Goal: Task Accomplishment & Management: Manage account settings

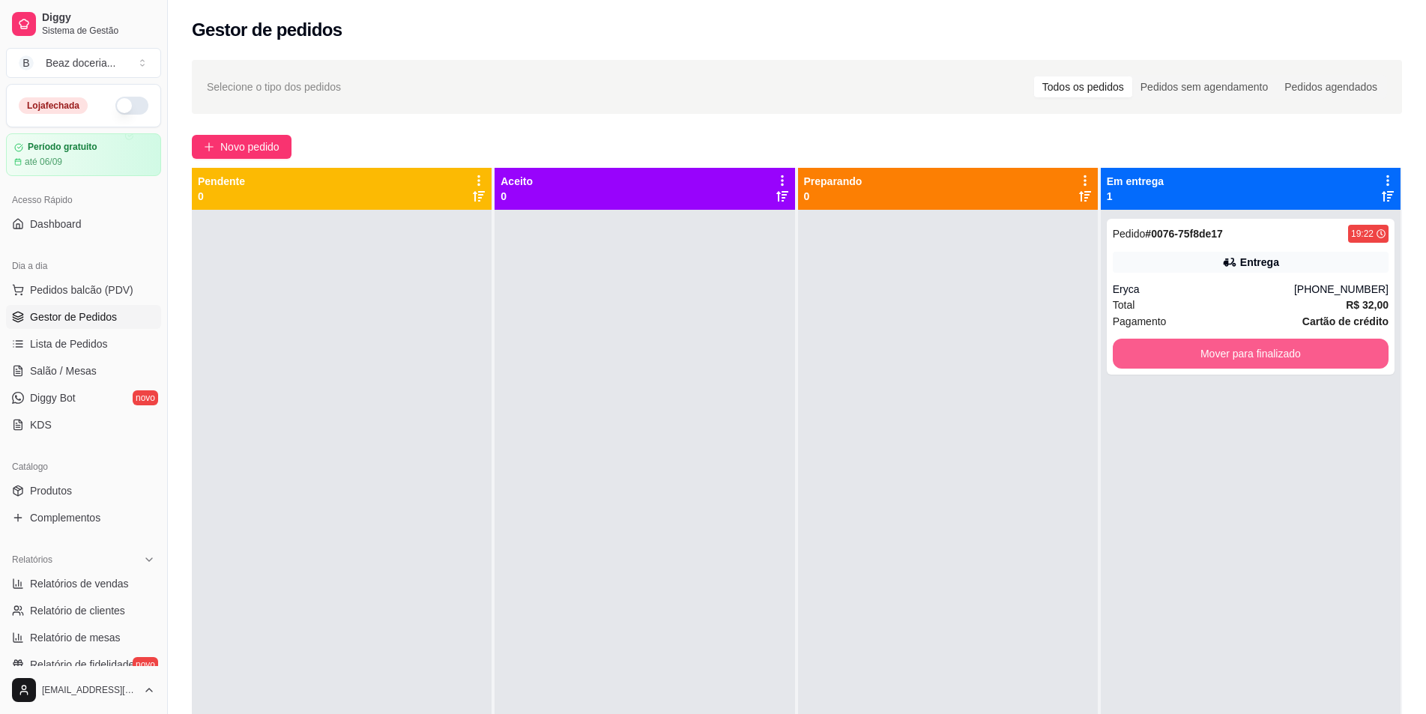
click at [1336, 358] on button "Mover para finalizado" at bounding box center [1251, 354] width 276 height 30
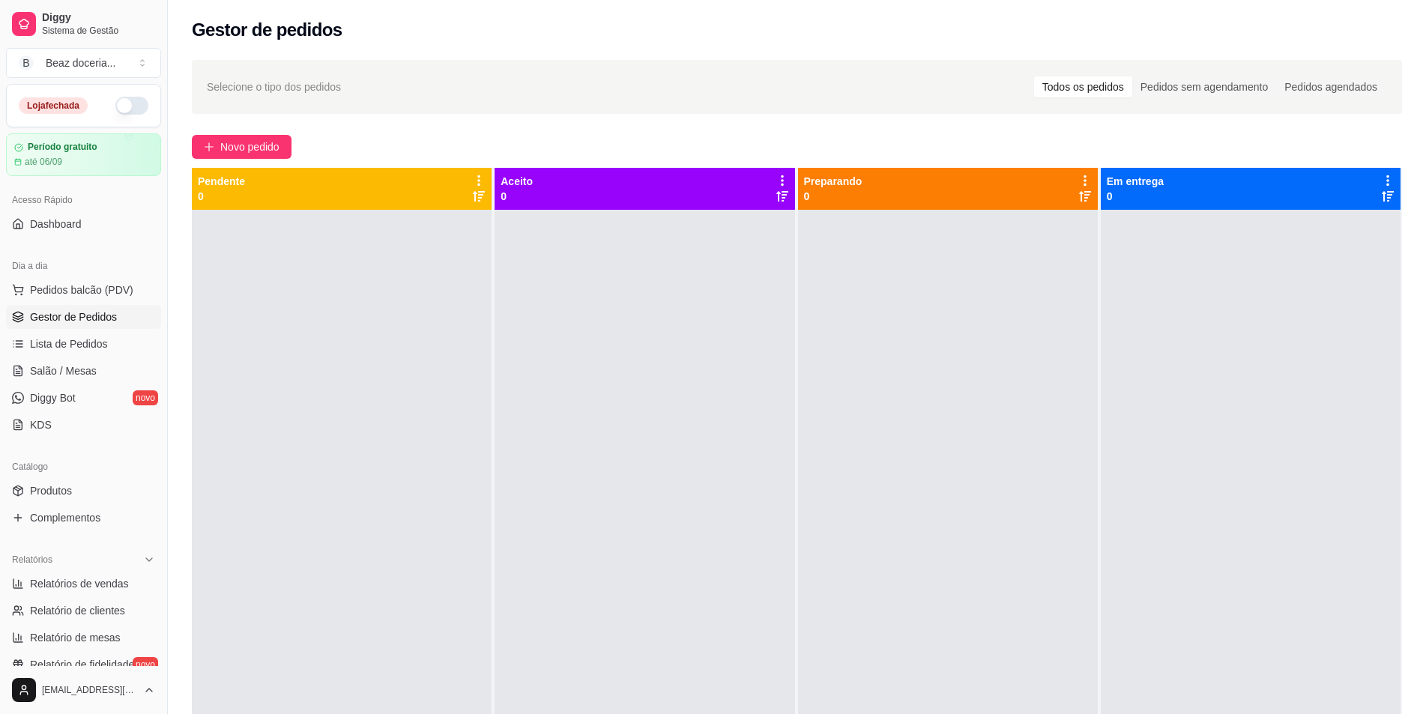
click at [117, 100] on button "button" at bounding box center [131, 106] width 33 height 18
click at [107, 489] on link "Produtos" at bounding box center [83, 491] width 155 height 24
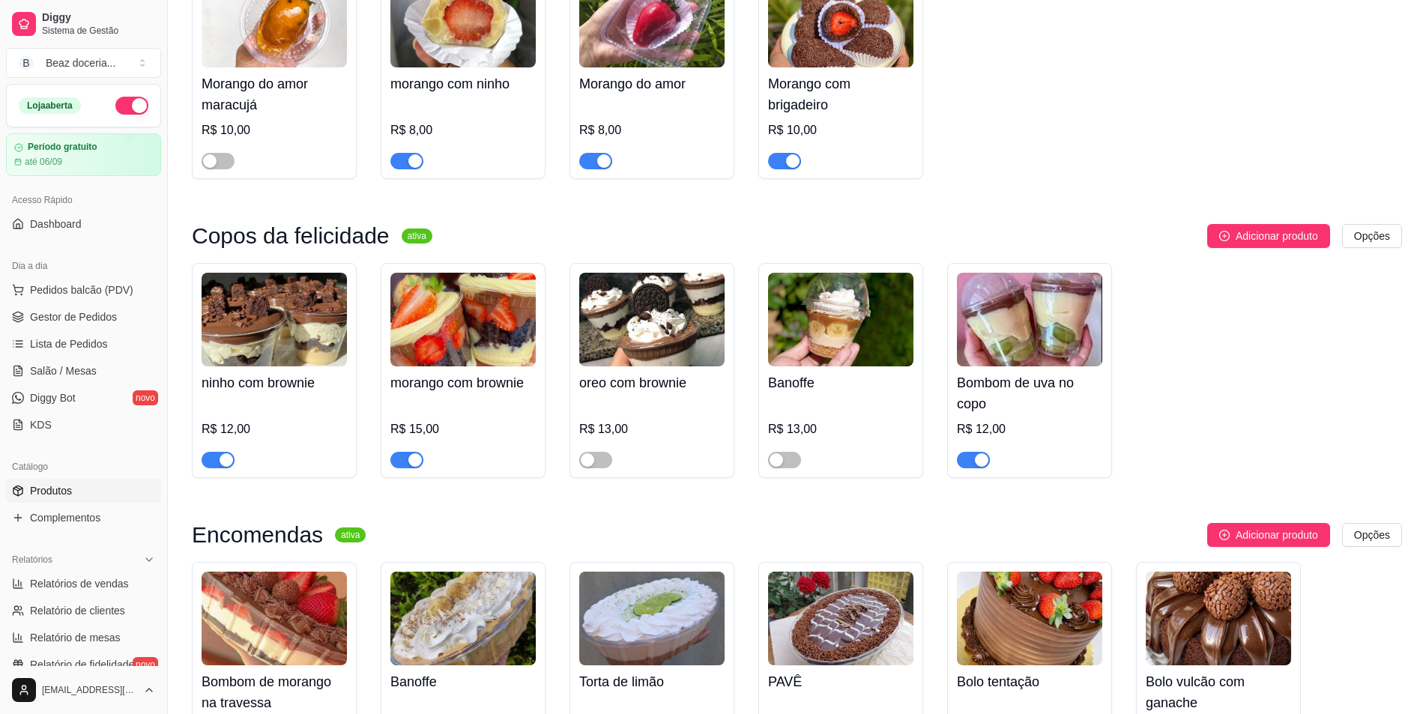
scroll to position [275, 0]
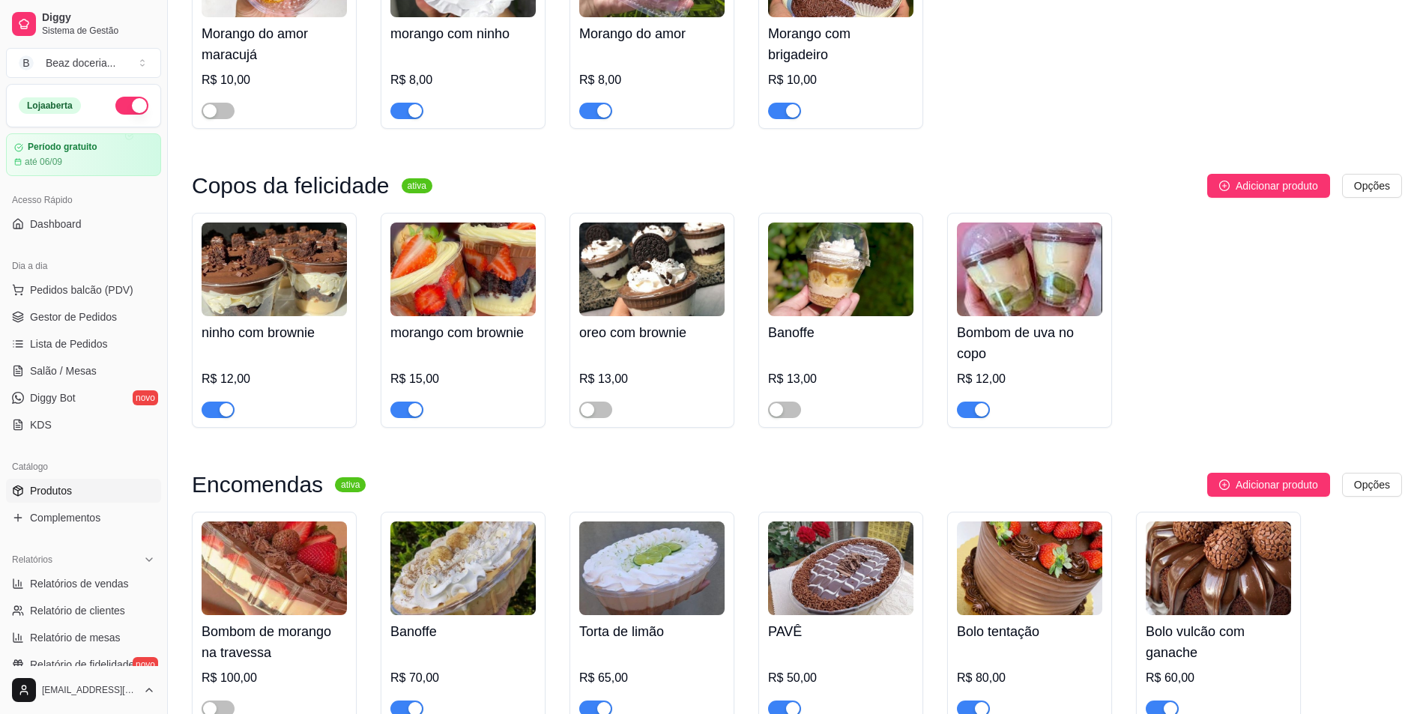
click at [975, 414] on div "button" at bounding box center [981, 409] width 13 height 13
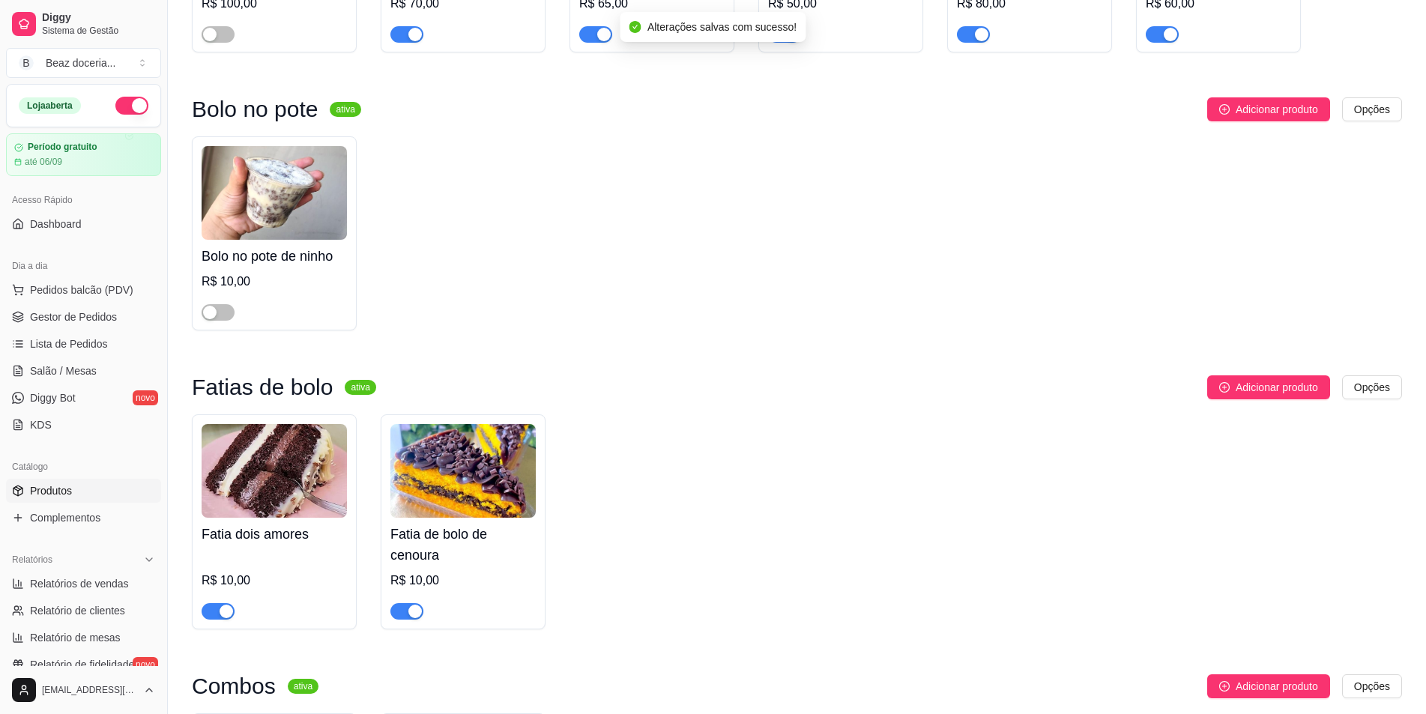
scroll to position [1124, 0]
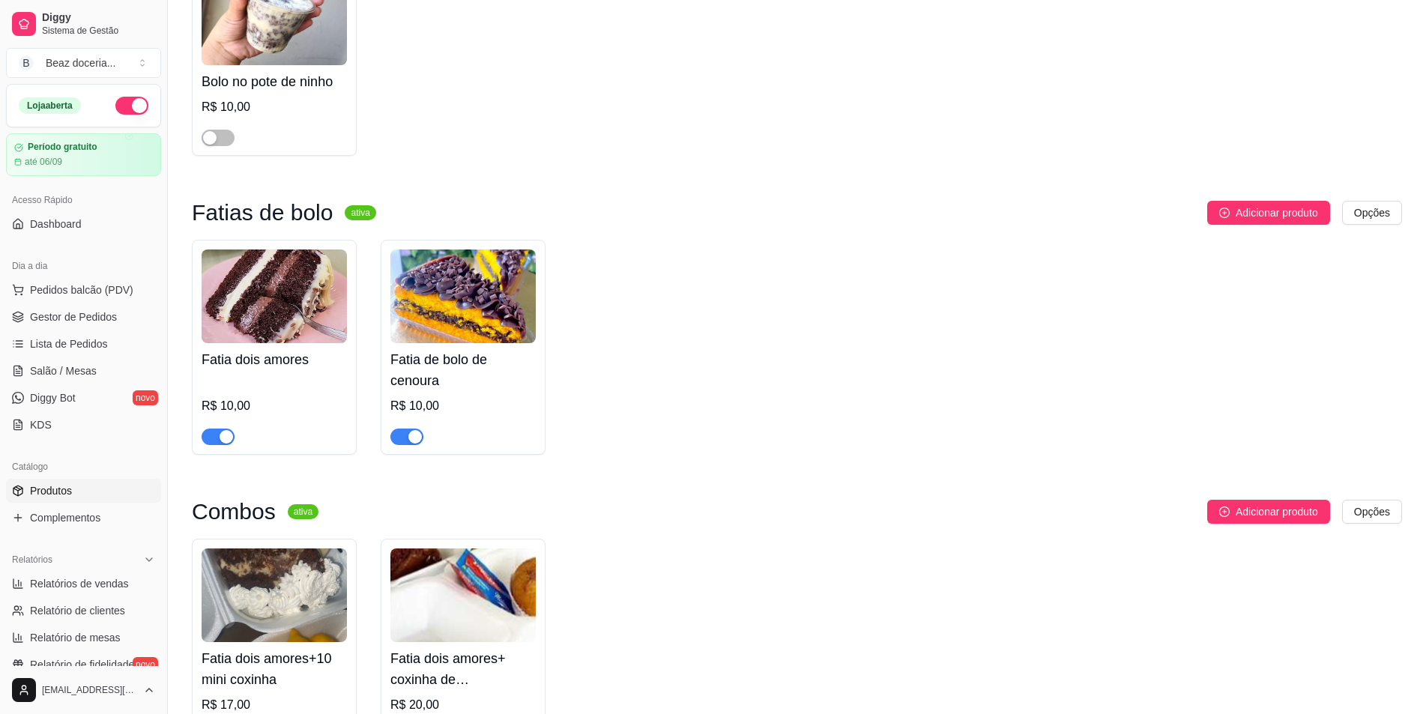
click at [221, 441] on div "button" at bounding box center [226, 436] width 13 height 13
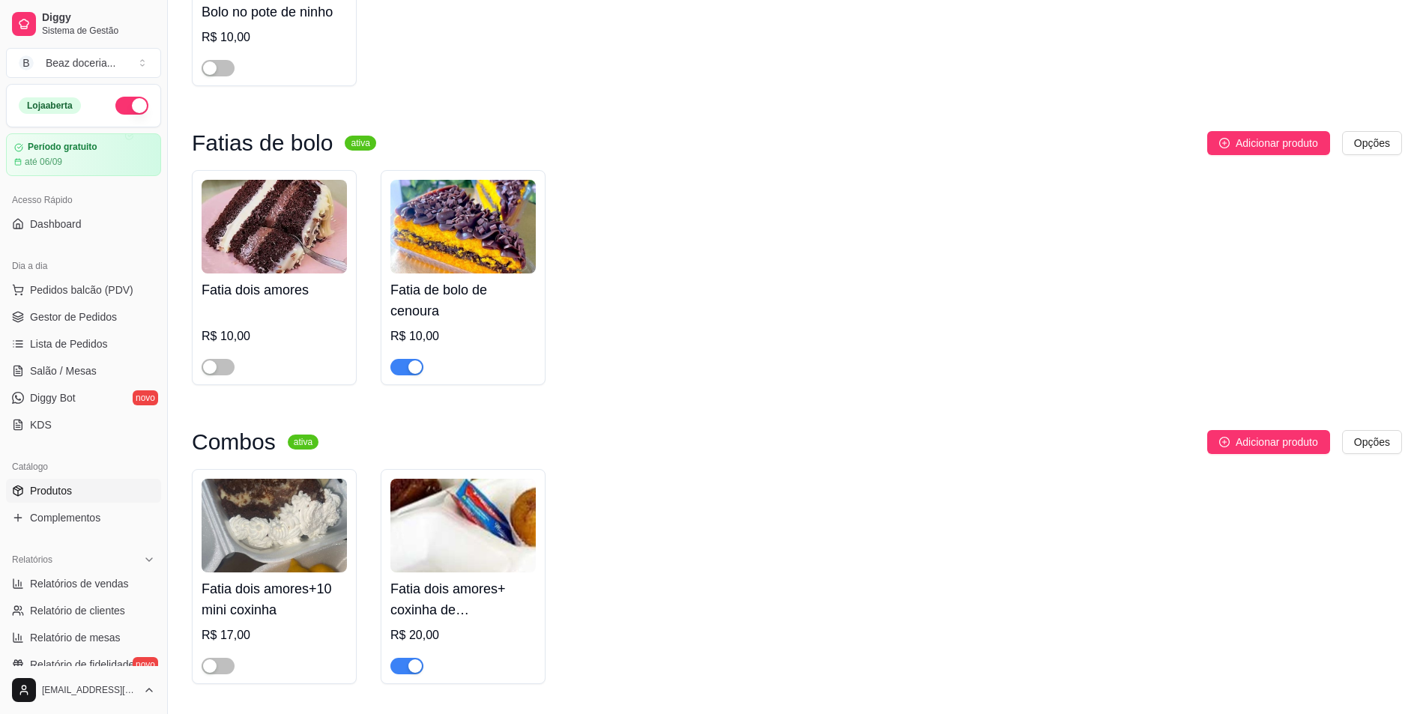
scroll to position [1369, 0]
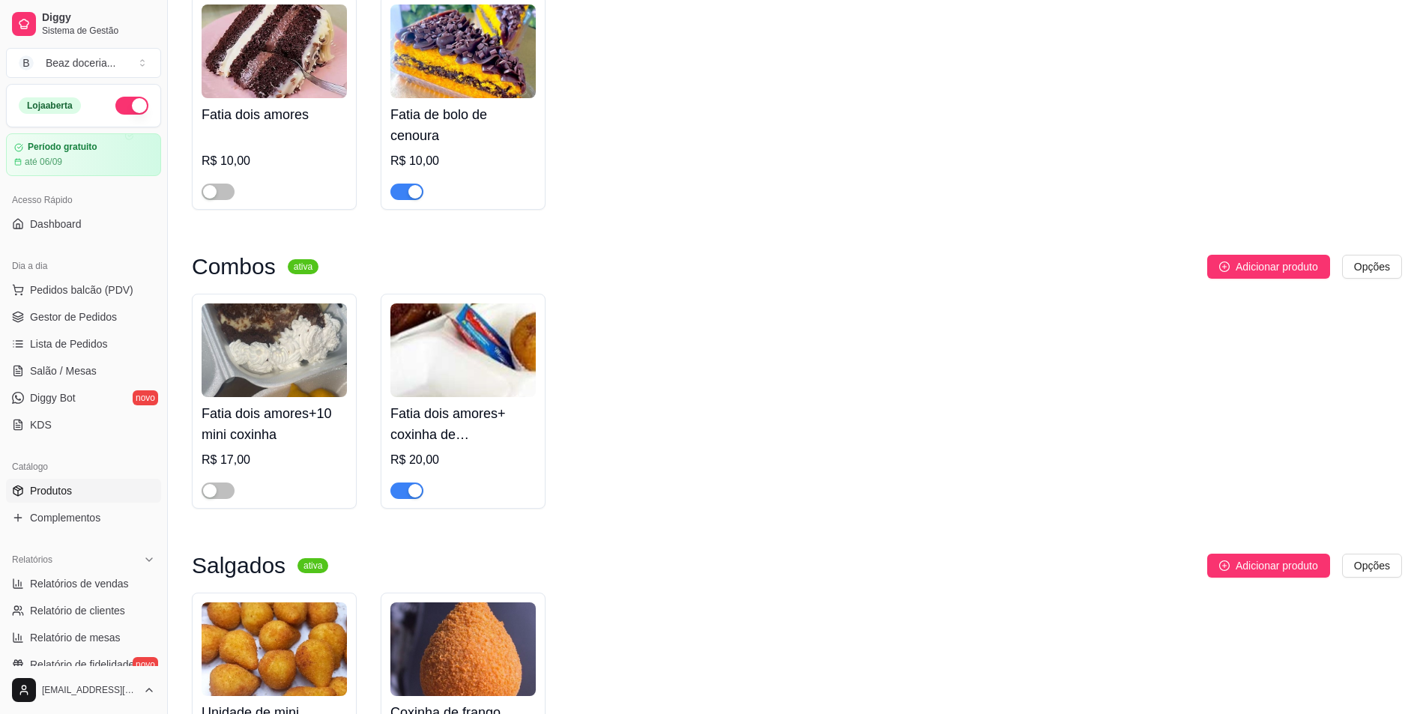
click at [414, 486] on div at bounding box center [407, 490] width 33 height 18
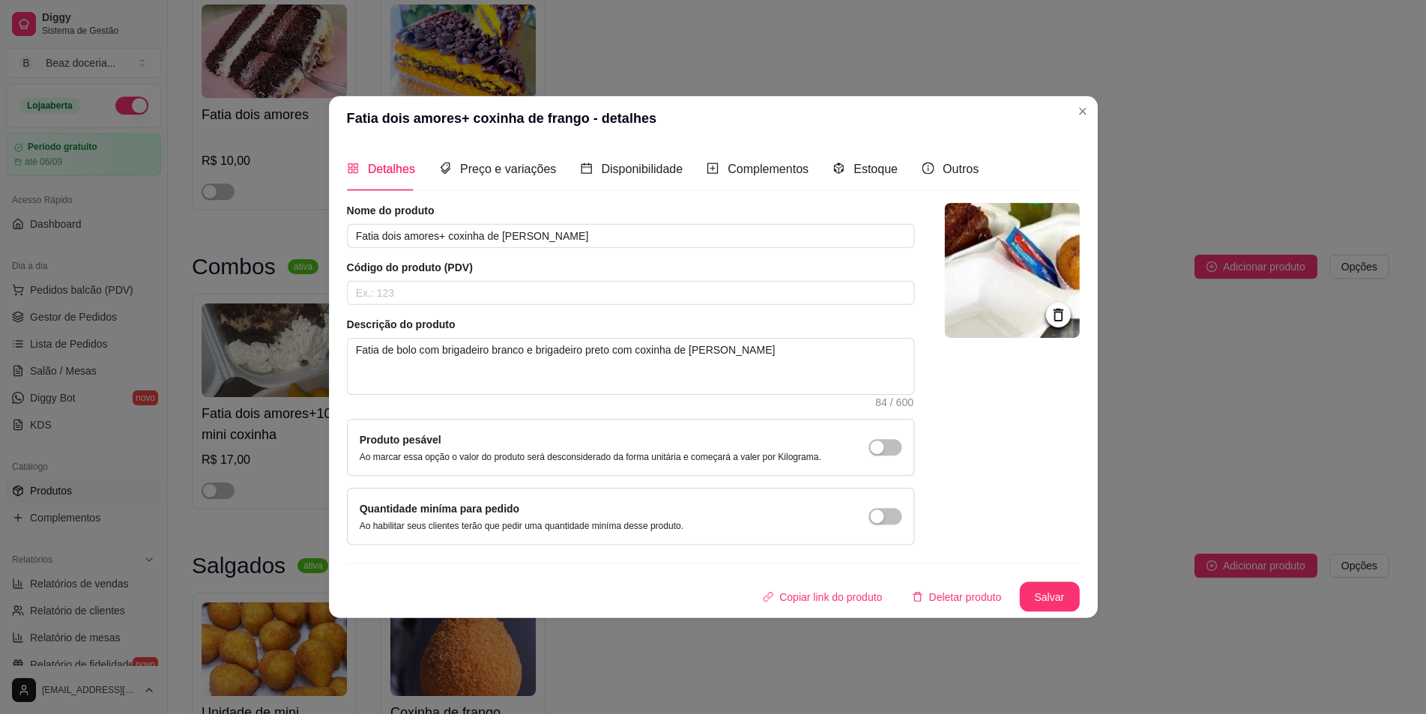
scroll to position [1419, 0]
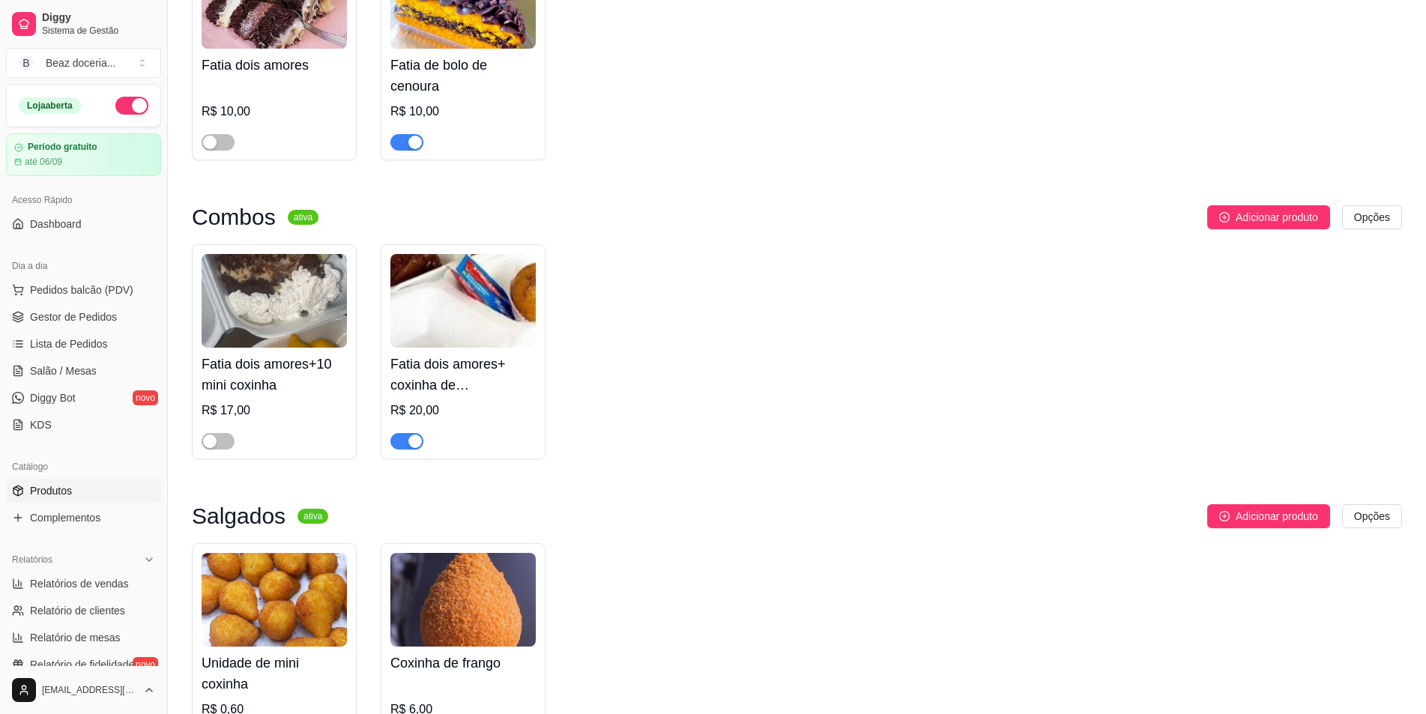
click at [414, 444] on div "button" at bounding box center [414, 441] width 13 height 13
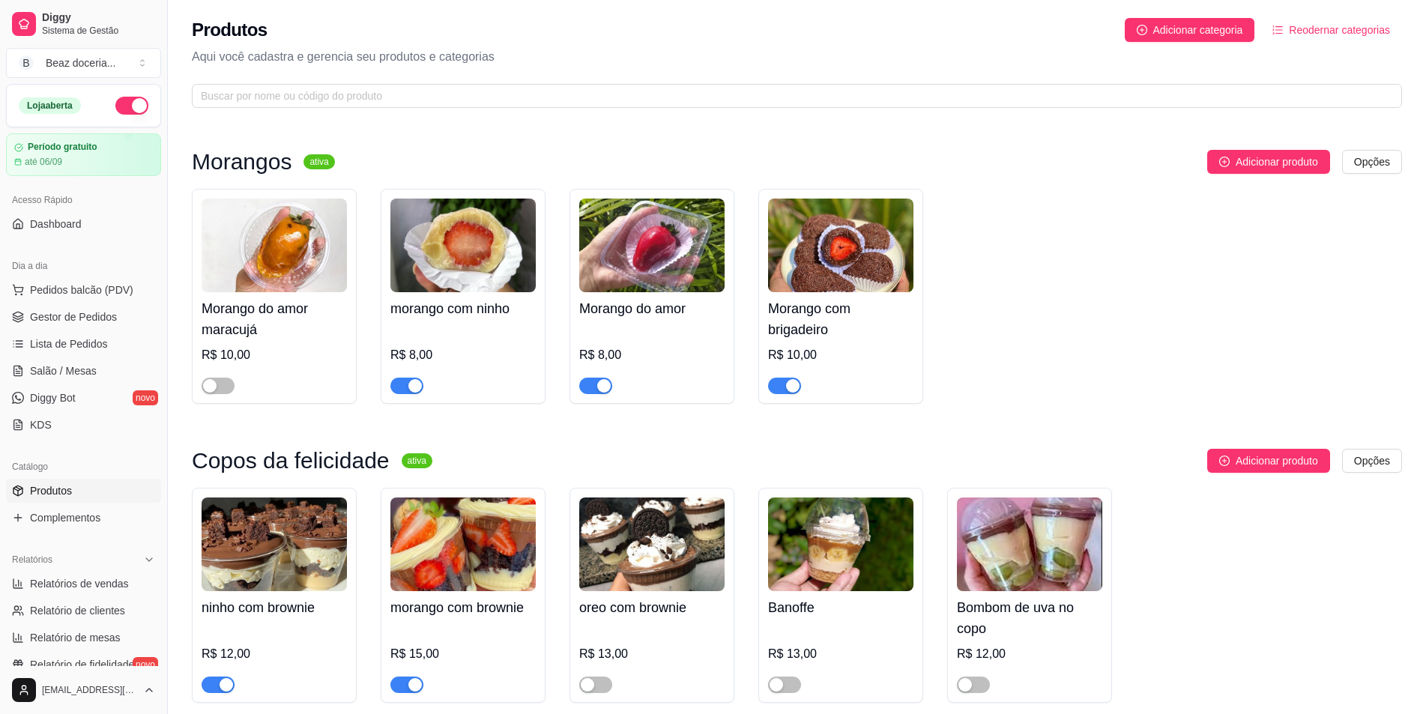
scroll to position [150, 0]
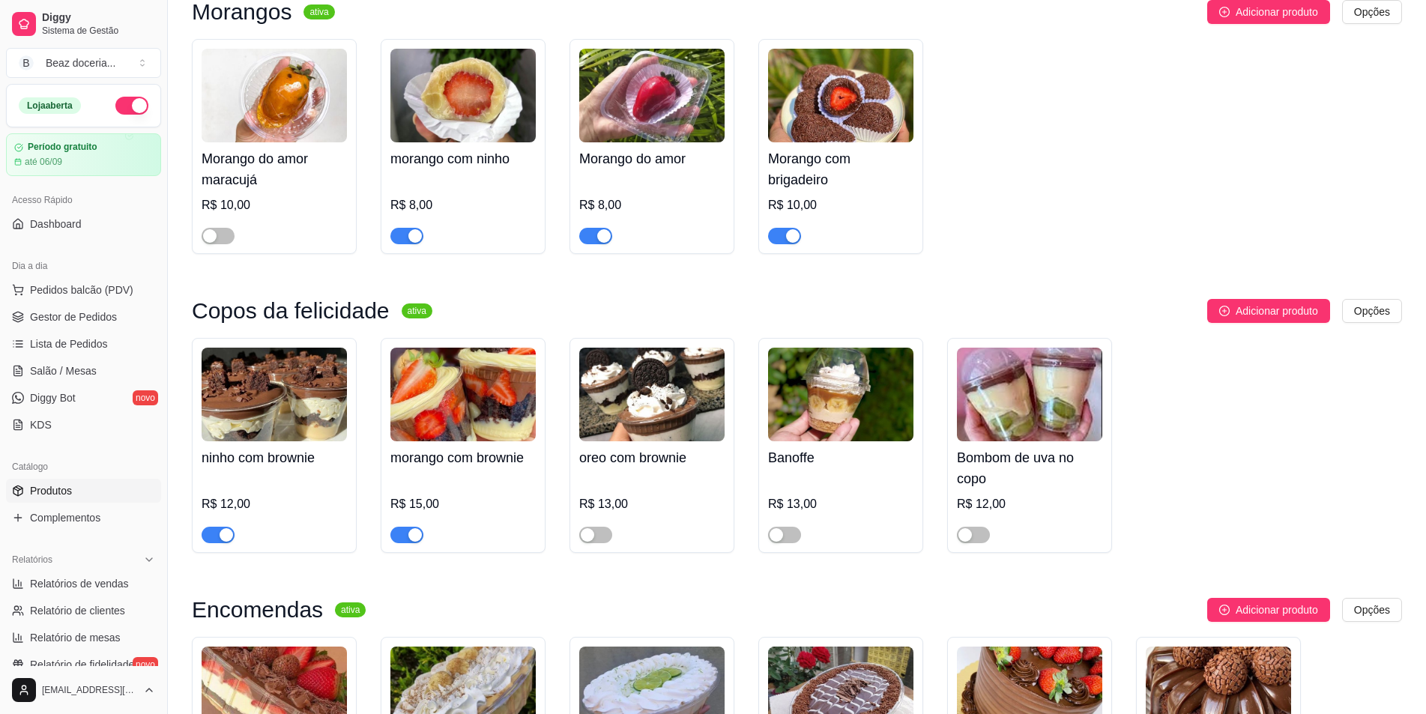
click at [410, 533] on div "button" at bounding box center [414, 534] width 13 height 13
click at [221, 538] on div "button" at bounding box center [226, 534] width 13 height 13
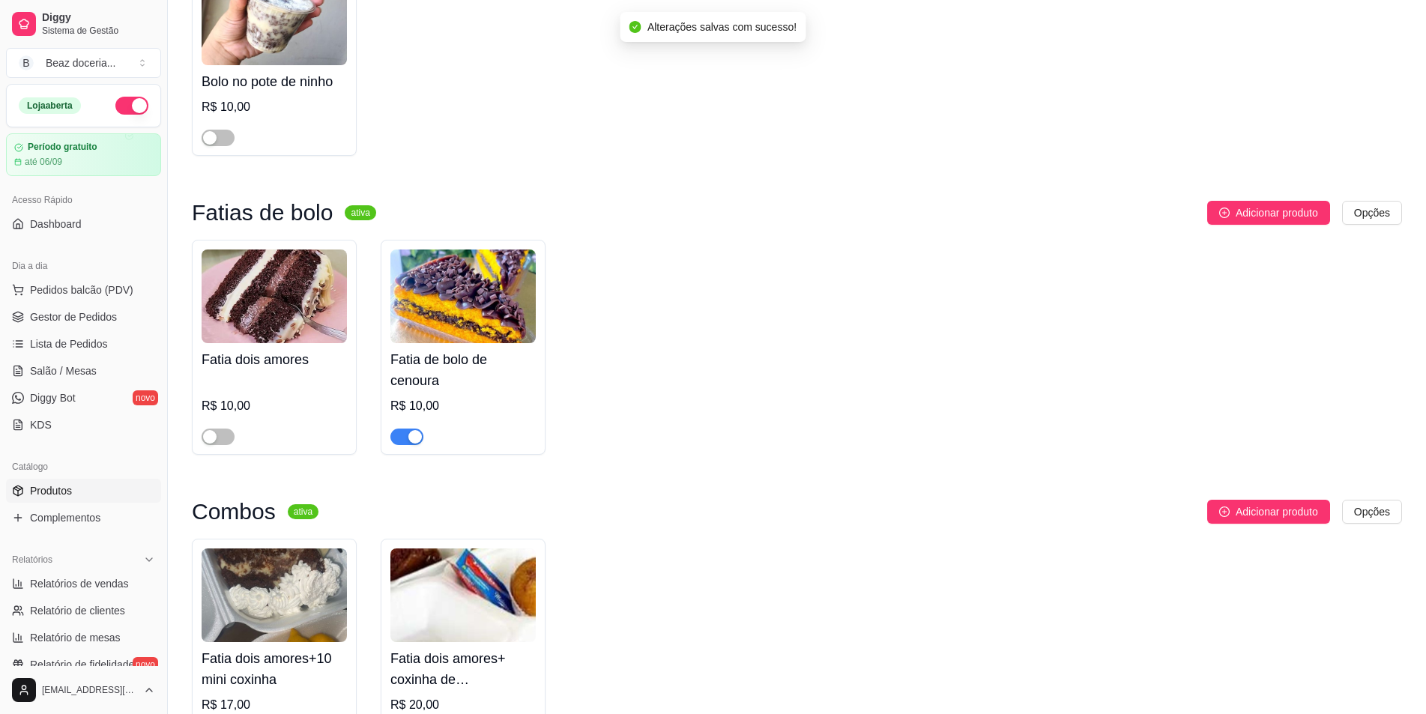
scroll to position [974, 0]
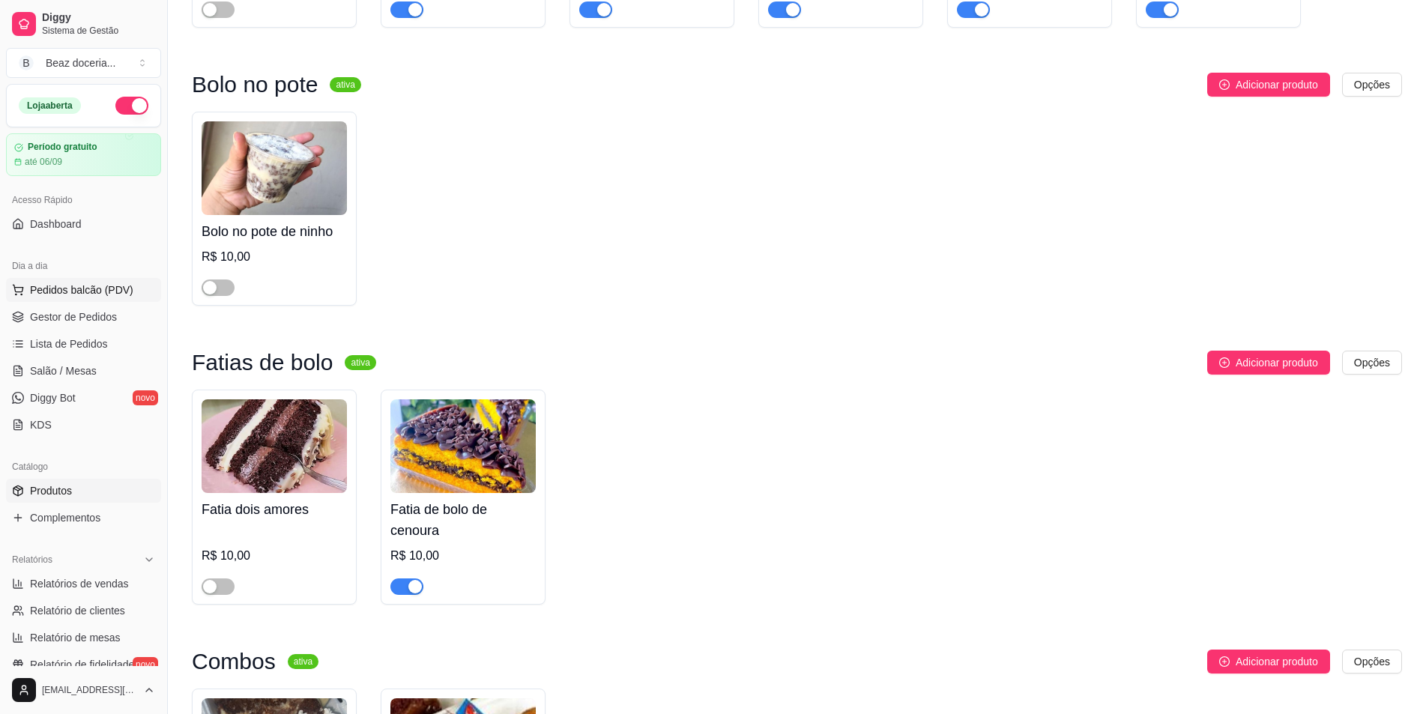
click at [116, 289] on span "Pedidos balcão (PDV)" at bounding box center [81, 290] width 103 height 15
click at [96, 309] on link "Gestor de Pedidos" at bounding box center [83, 317] width 155 height 24
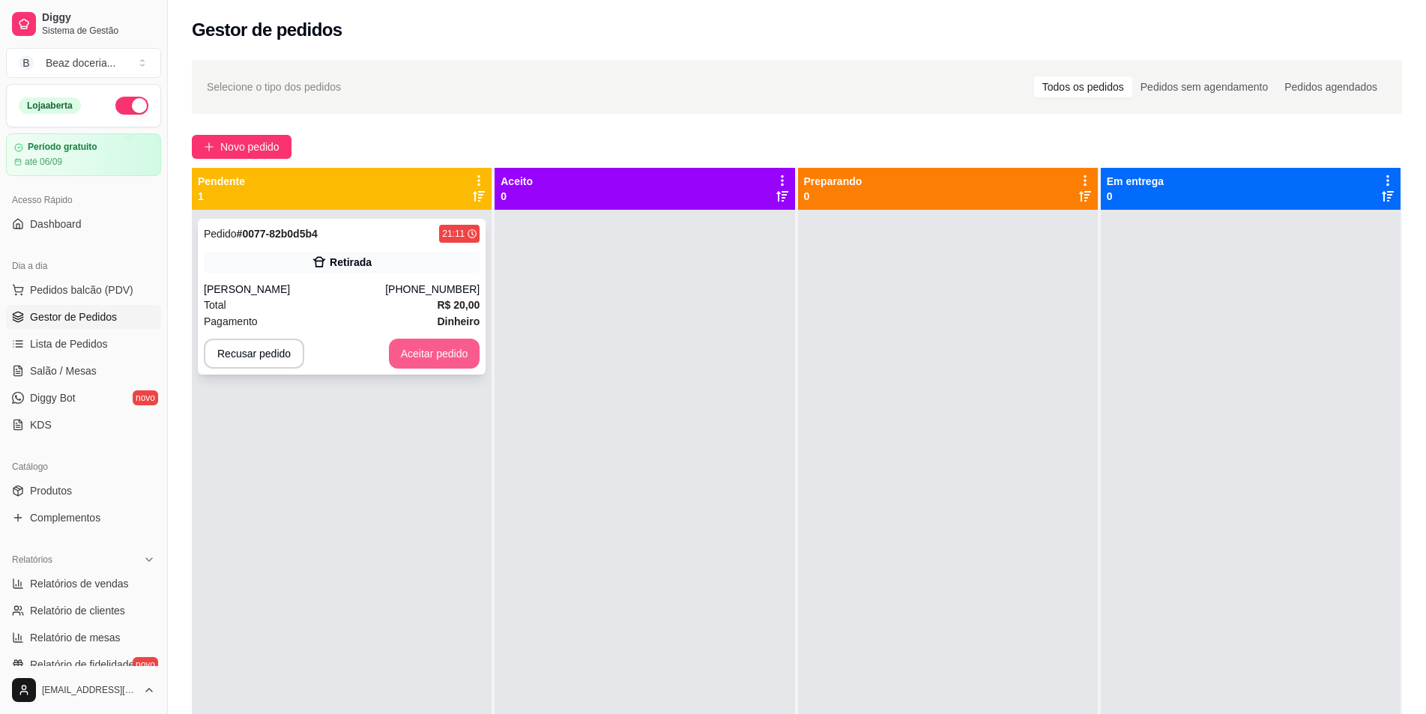
click at [456, 342] on button "Aceitar pedido" at bounding box center [434, 354] width 91 height 30
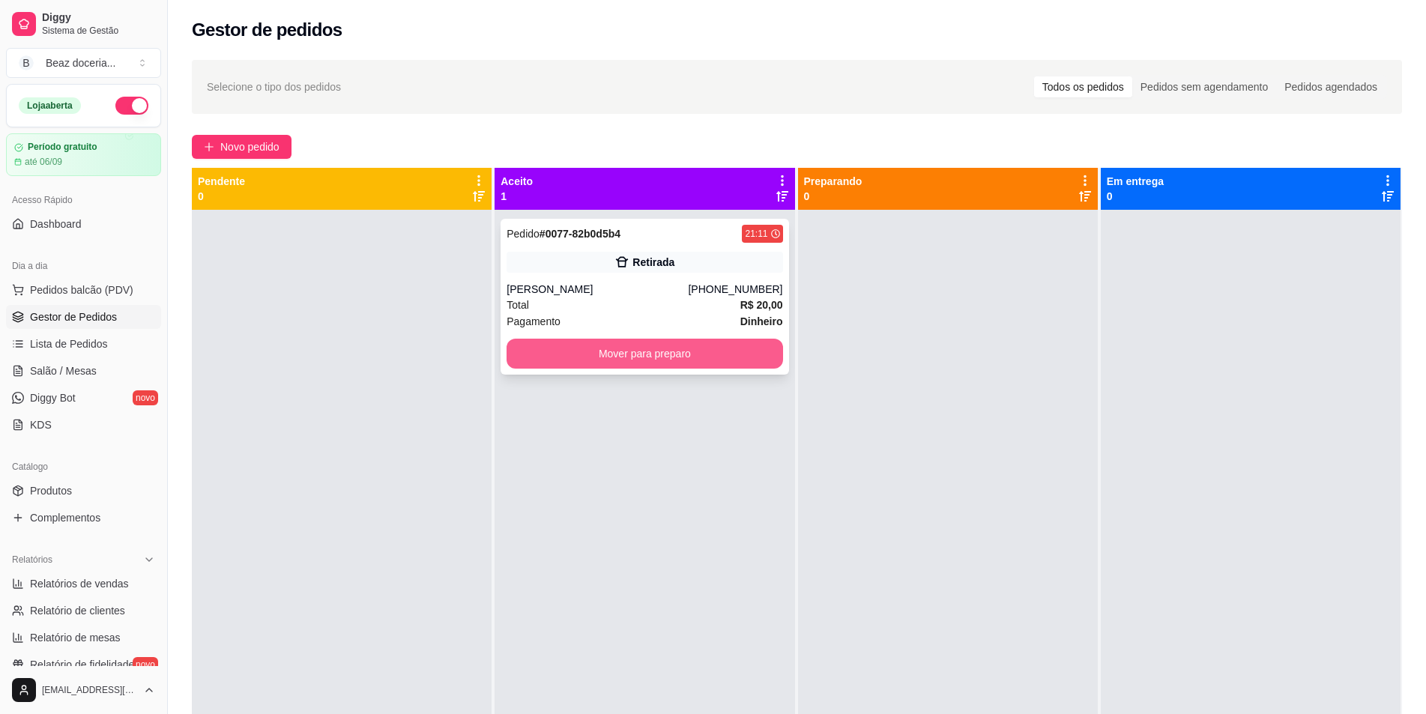
click at [649, 352] on button "Mover para preparo" at bounding box center [645, 354] width 276 height 30
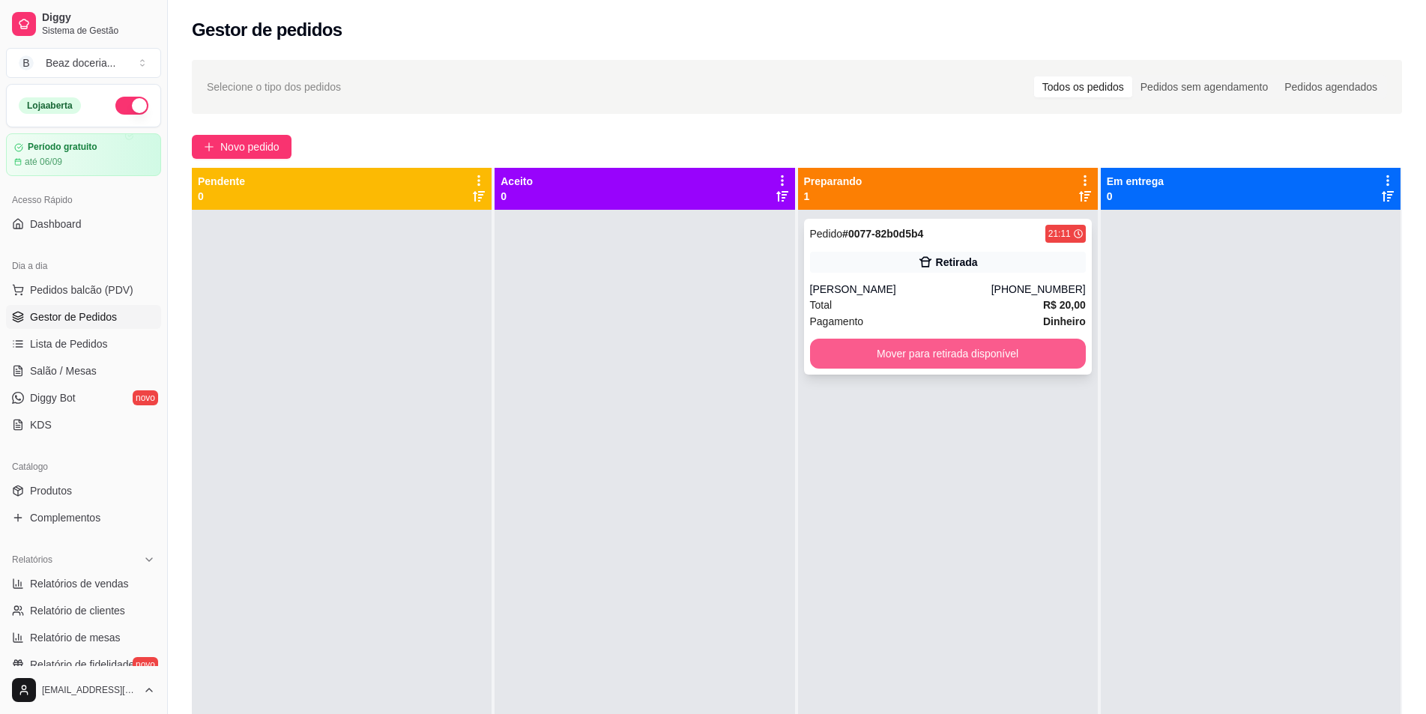
click at [941, 364] on button "Mover para retirada disponível" at bounding box center [948, 354] width 276 height 30
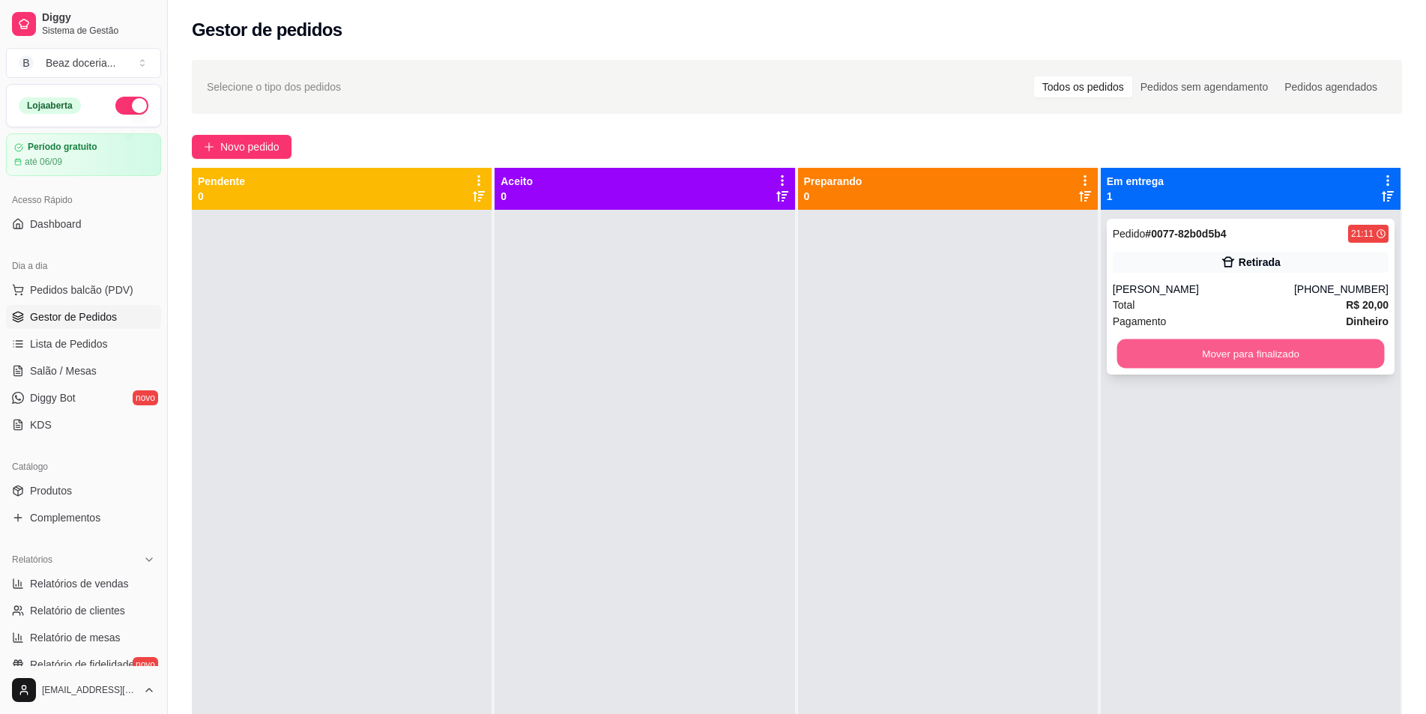
click at [1172, 340] on button "Mover para finalizado" at bounding box center [1251, 354] width 268 height 29
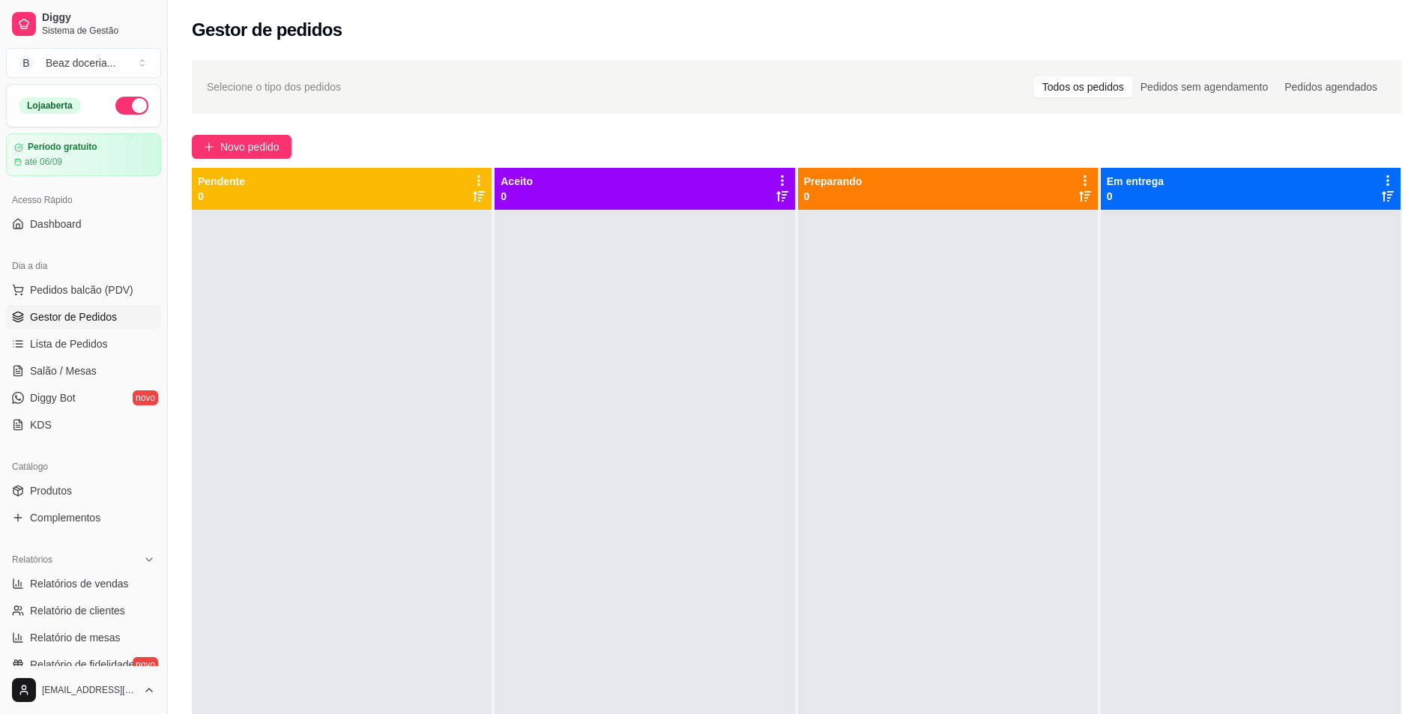
click at [119, 107] on button "button" at bounding box center [131, 106] width 33 height 18
